Goal: Task Accomplishment & Management: Manage account settings

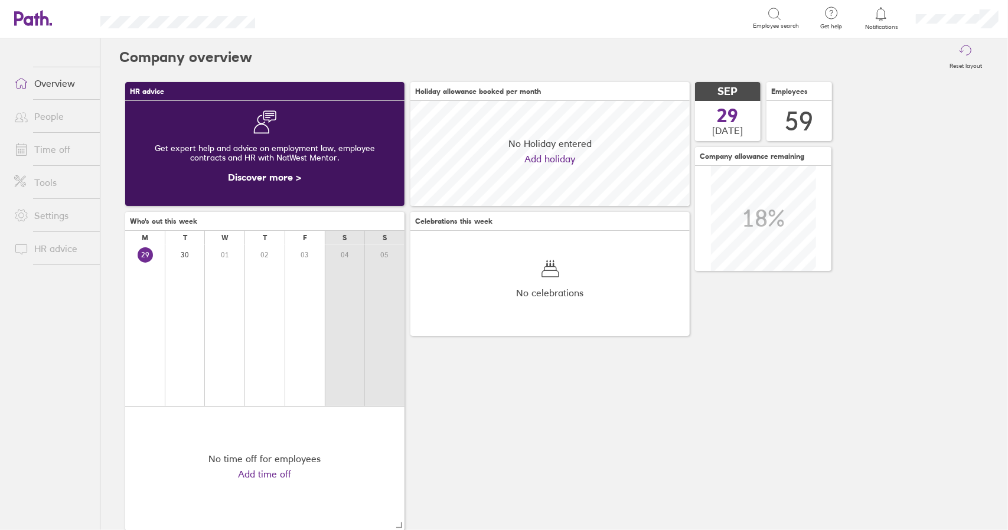
scroll to position [105, 279]
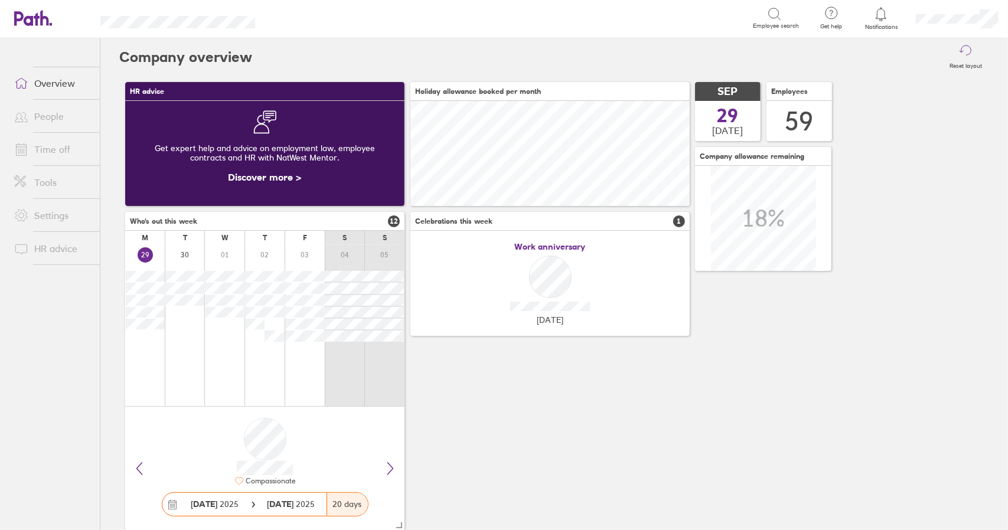
click at [63, 149] on link "Time off" at bounding box center [52, 150] width 95 height 24
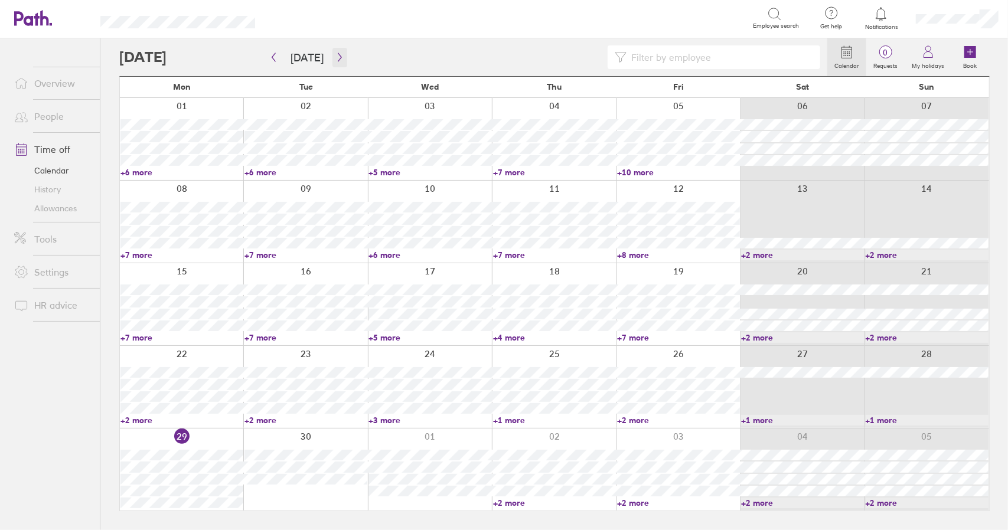
click at [343, 58] on button "button" at bounding box center [340, 57] width 15 height 19
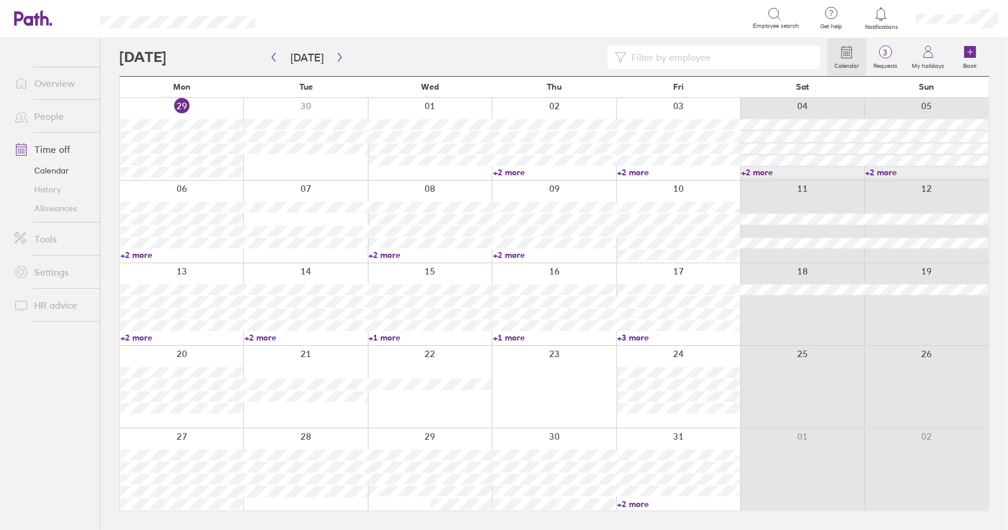
click at [141, 256] on link "+2 more" at bounding box center [181, 255] width 123 height 11
click at [107, 187] on div "Calendar 3 Requests My holidays Book [DATE] [DATE] Mon Tue Wed Thu Fri Sat Sun …" at bounding box center [554, 284] width 908 height 492
click at [136, 251] on link "+2 more" at bounding box center [181, 255] width 123 height 11
click at [135, 255] on link "+2 more" at bounding box center [181, 255] width 123 height 11
click at [106, 246] on div "Calendar 3 Requests My holidays Book [DATE] [DATE] Mon Tue Wed Thu Fri Sat Sun …" at bounding box center [554, 284] width 908 height 492
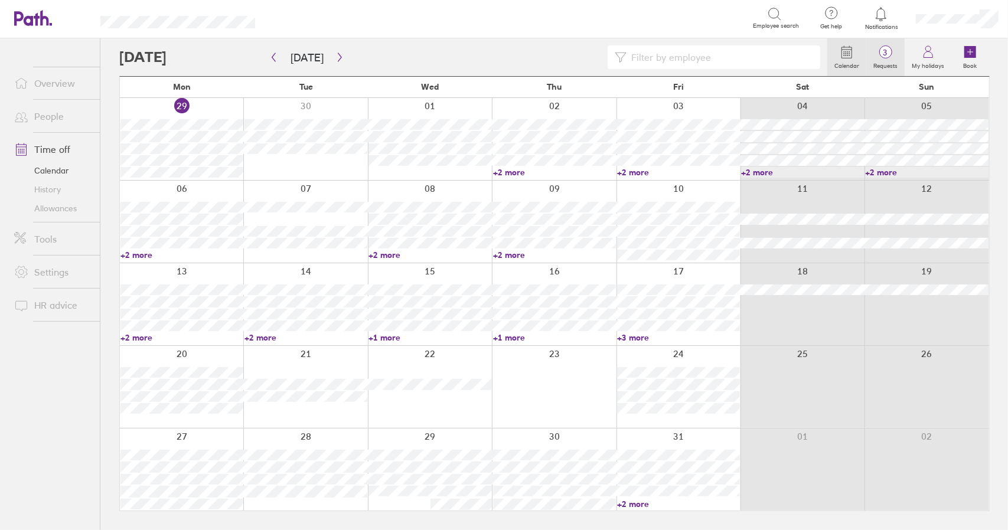
click at [883, 61] on label "Requests" at bounding box center [885, 64] width 38 height 11
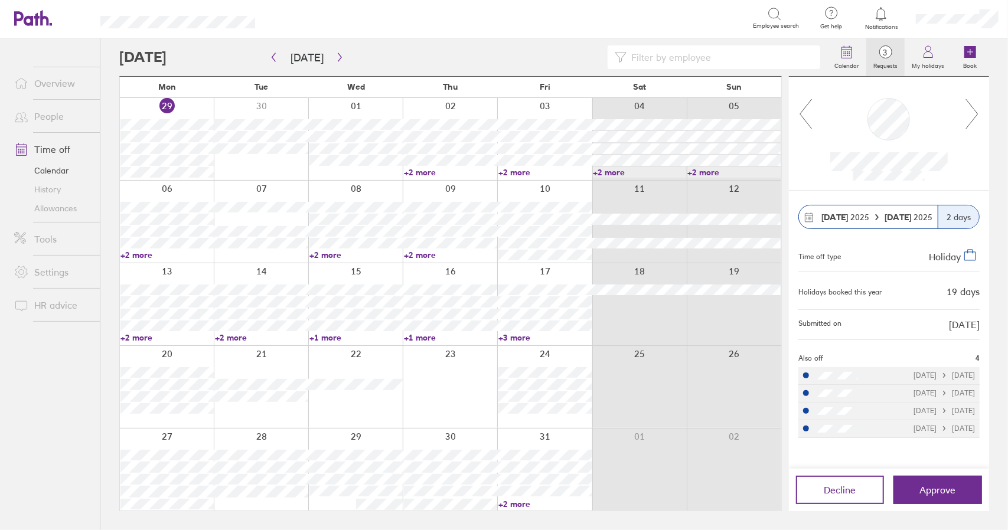
click at [977, 114] on icon at bounding box center [972, 114] width 15 height 32
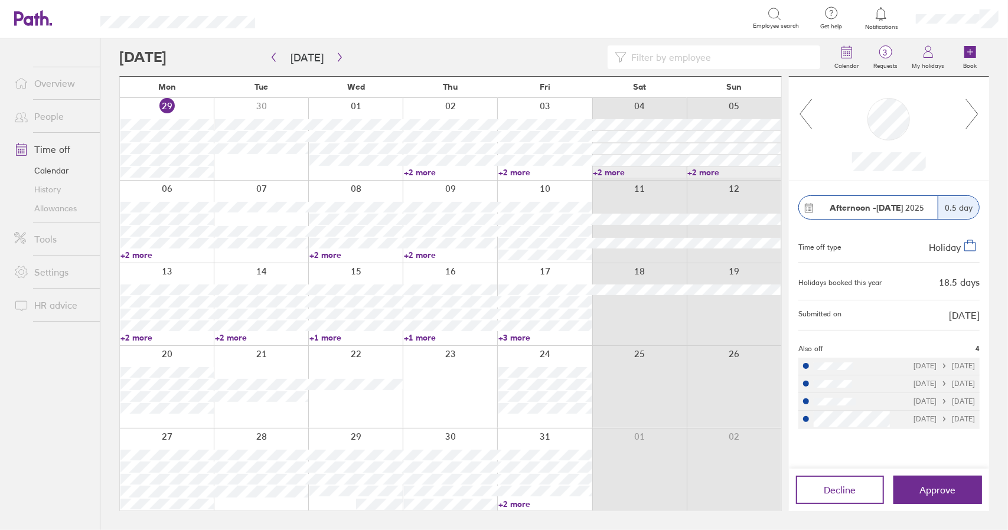
click at [977, 114] on icon at bounding box center [972, 114] width 15 height 32
click at [59, 147] on link "Time off" at bounding box center [52, 150] width 95 height 24
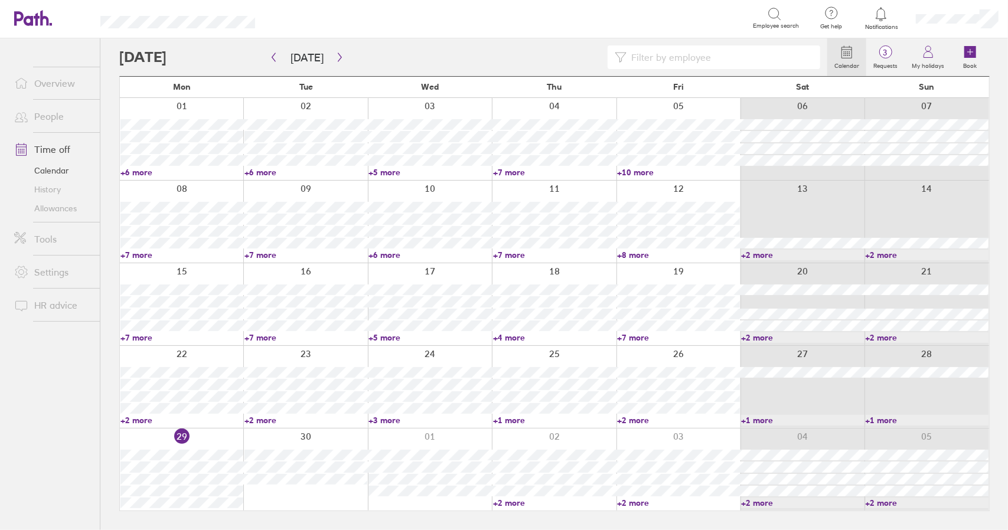
click at [63, 152] on link "Time off" at bounding box center [52, 150] width 95 height 24
